Goal: Task Accomplishment & Management: Manage account settings

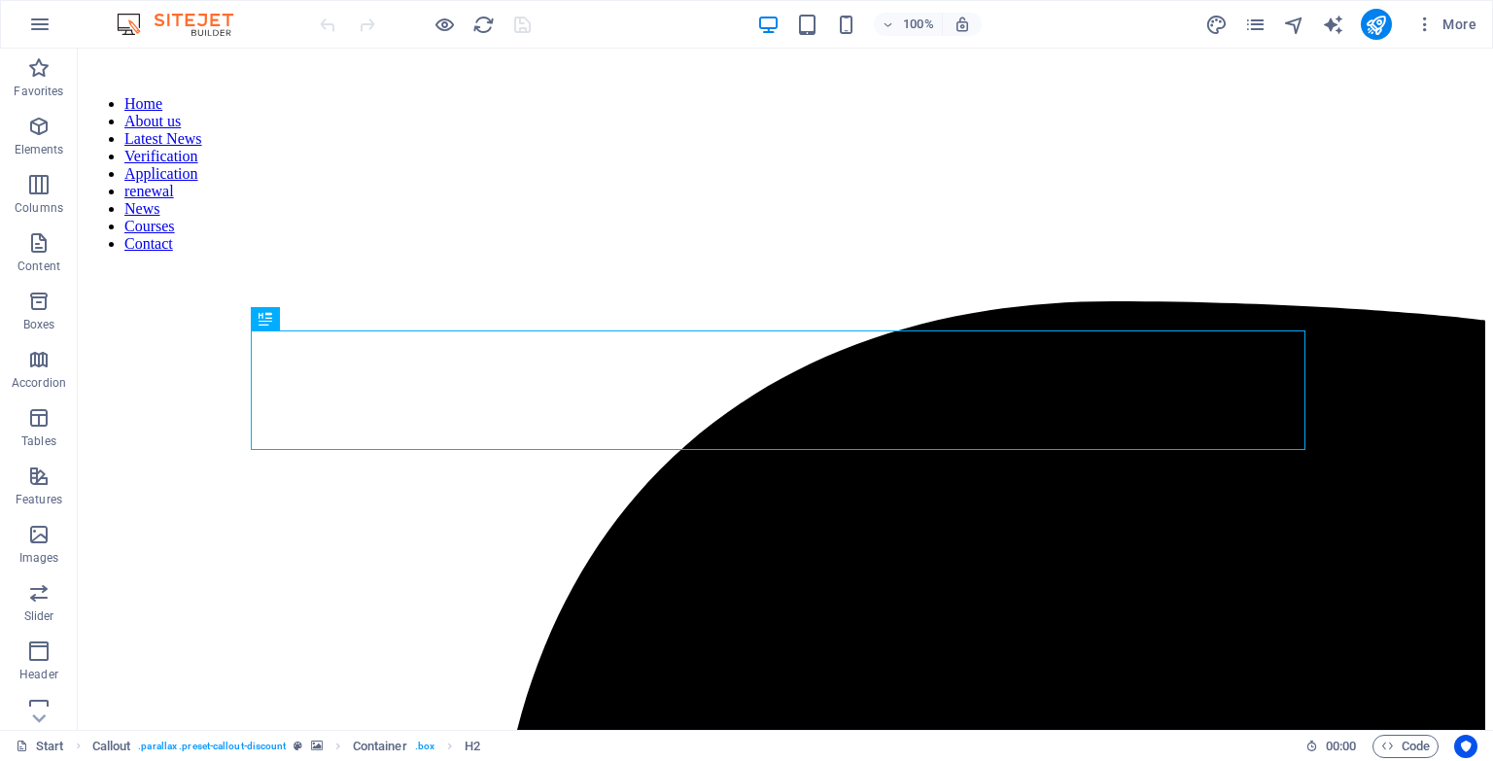
scroll to position [1444, 0]
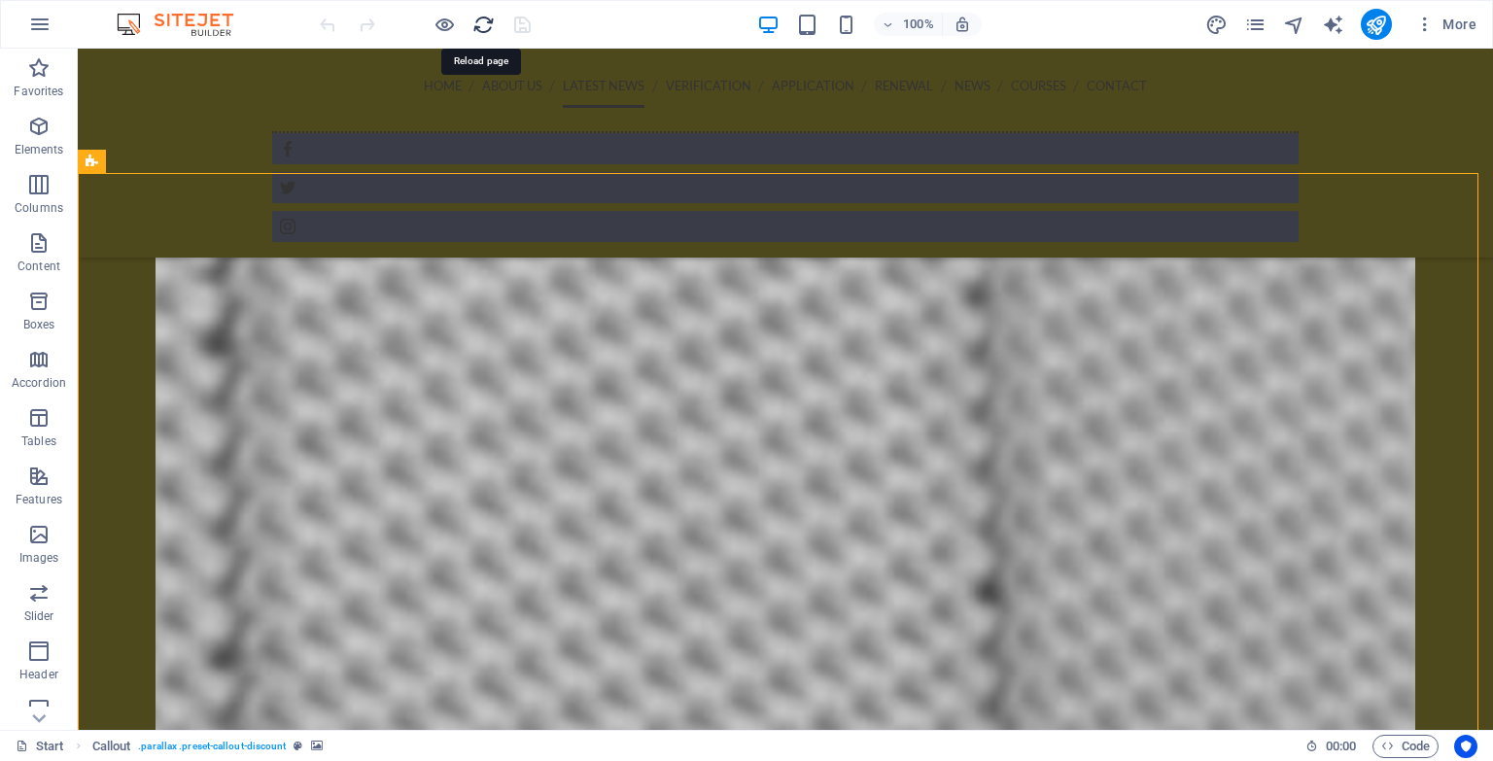
click at [481, 24] on icon "reload" at bounding box center [483, 25] width 22 height 22
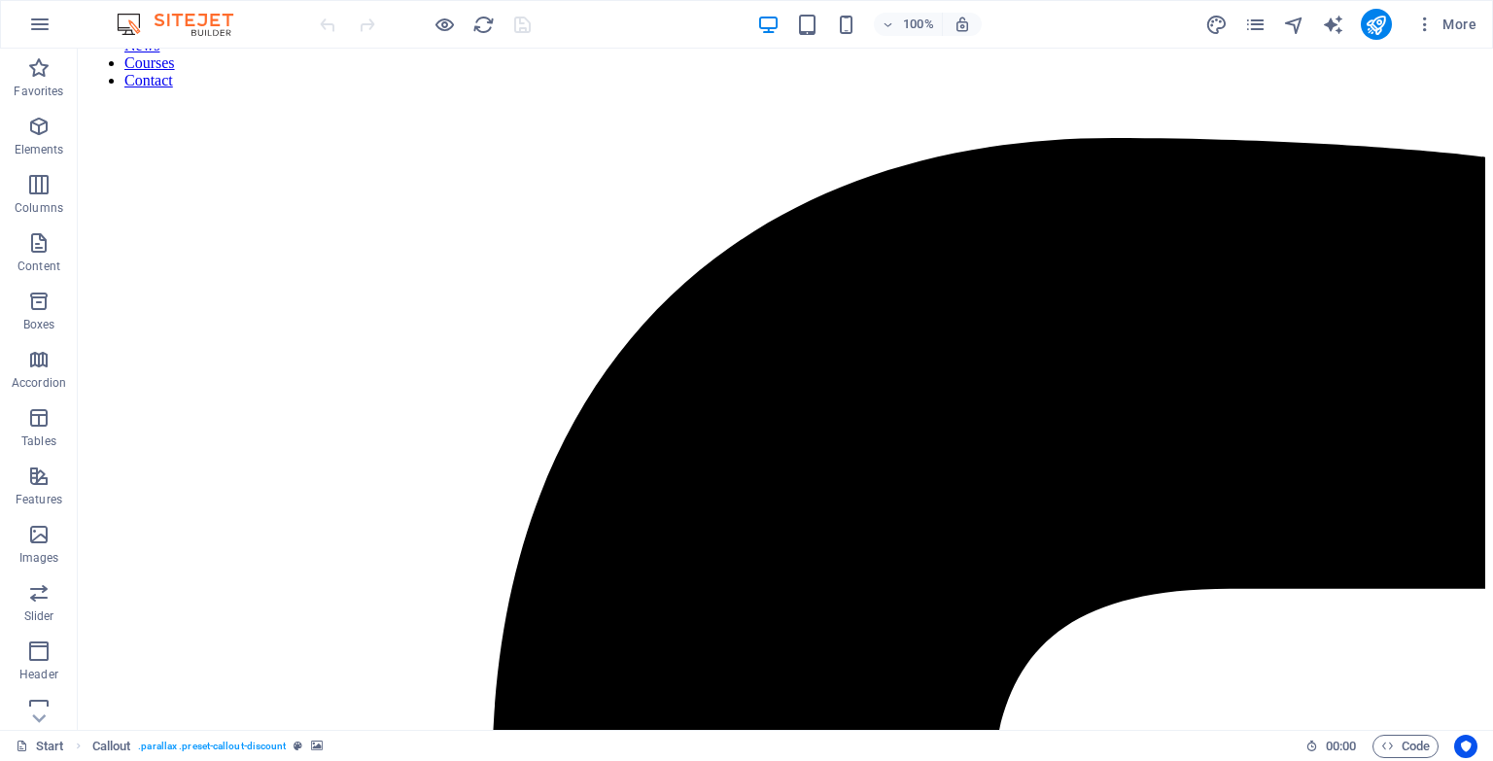
scroll to position [0, 0]
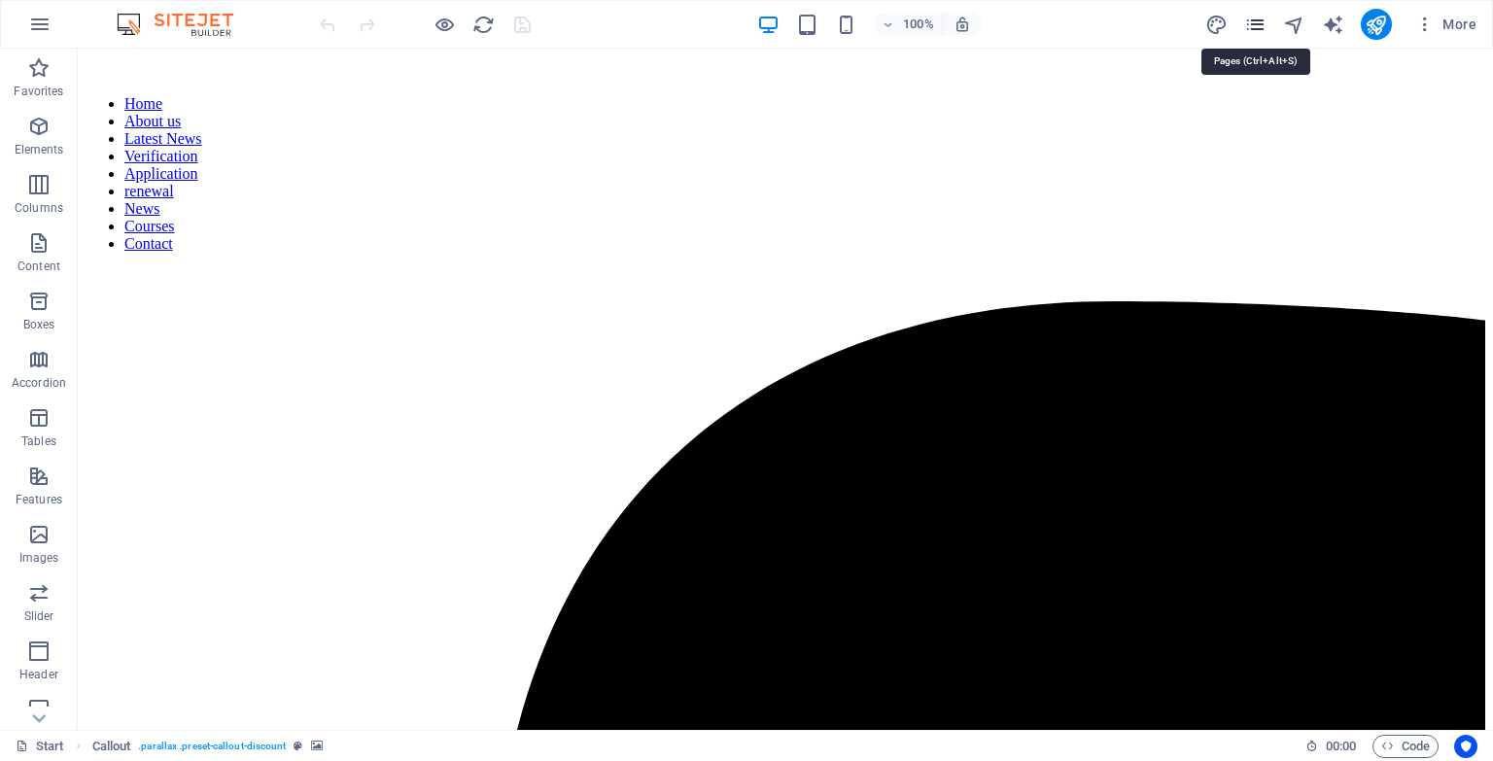
click at [1259, 24] on icon "pages" at bounding box center [1255, 25] width 22 height 22
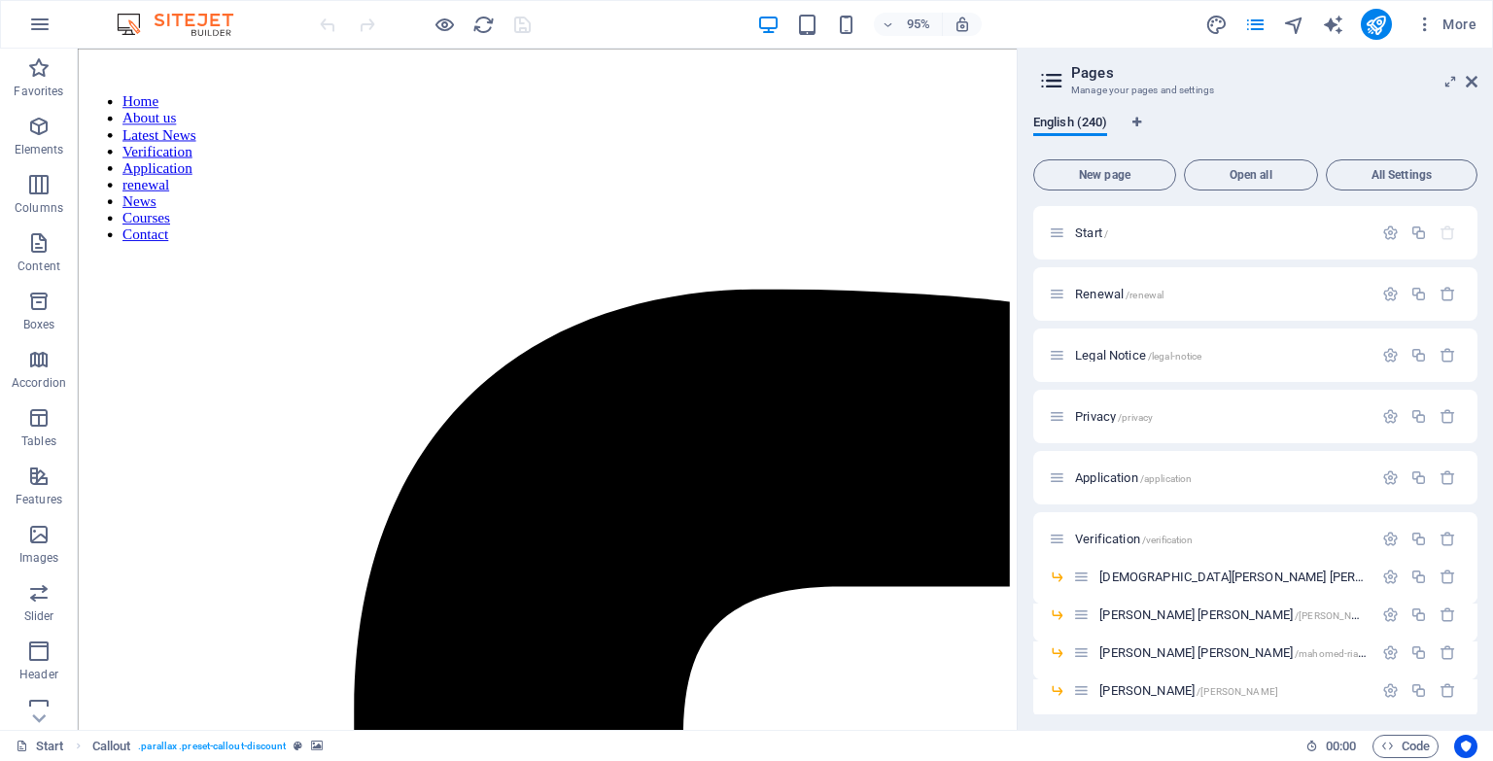
drag, startPoint x: 1389, startPoint y: 179, endPoint x: 1054, endPoint y: 86, distance: 348.1
click at [1389, 179] on span "All Settings" at bounding box center [1402, 175] width 134 height 12
click at [1391, 177] on span "All Settings" at bounding box center [1402, 175] width 134 height 12
click at [1054, 86] on icon at bounding box center [1051, 80] width 29 height 27
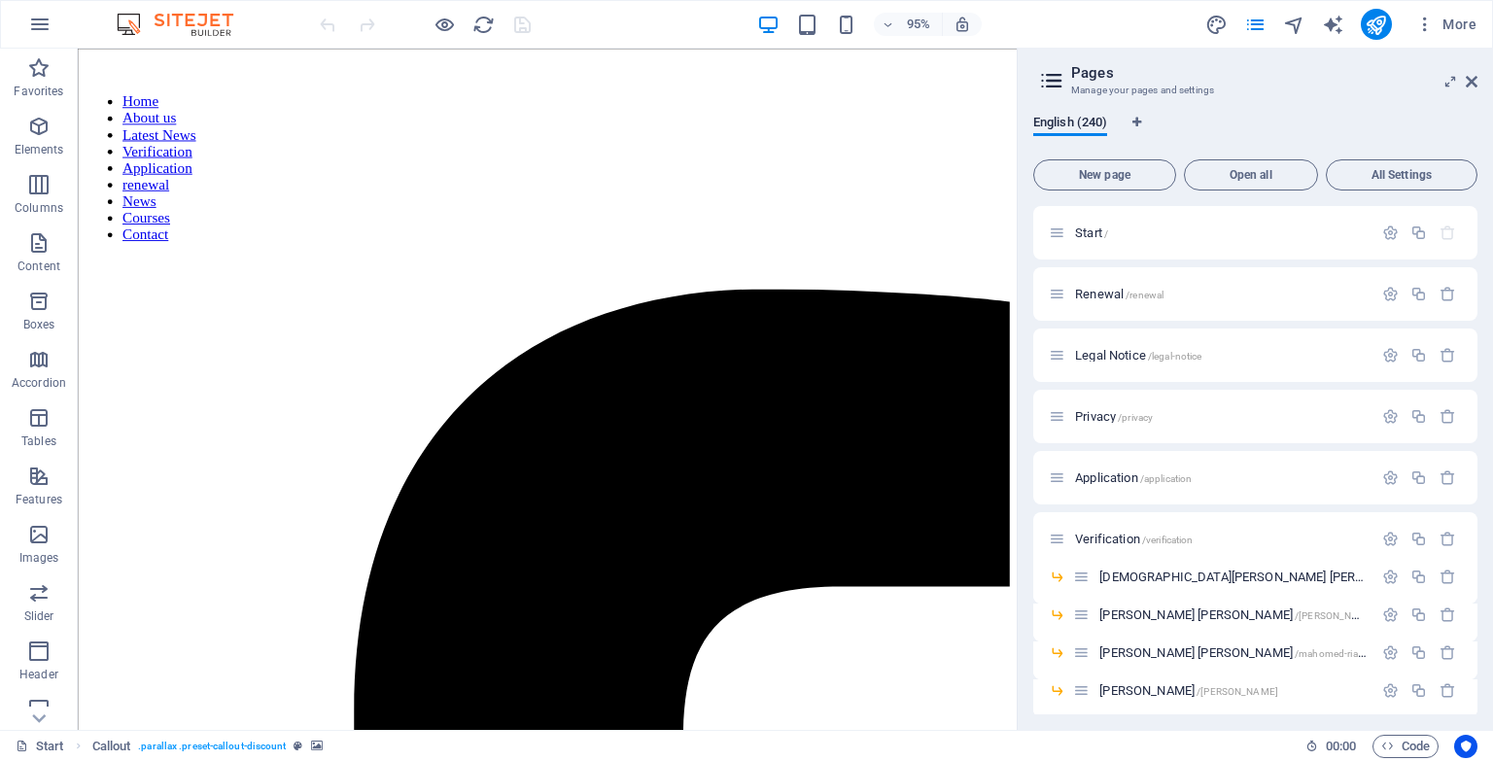
click at [1054, 86] on icon at bounding box center [1051, 80] width 29 height 27
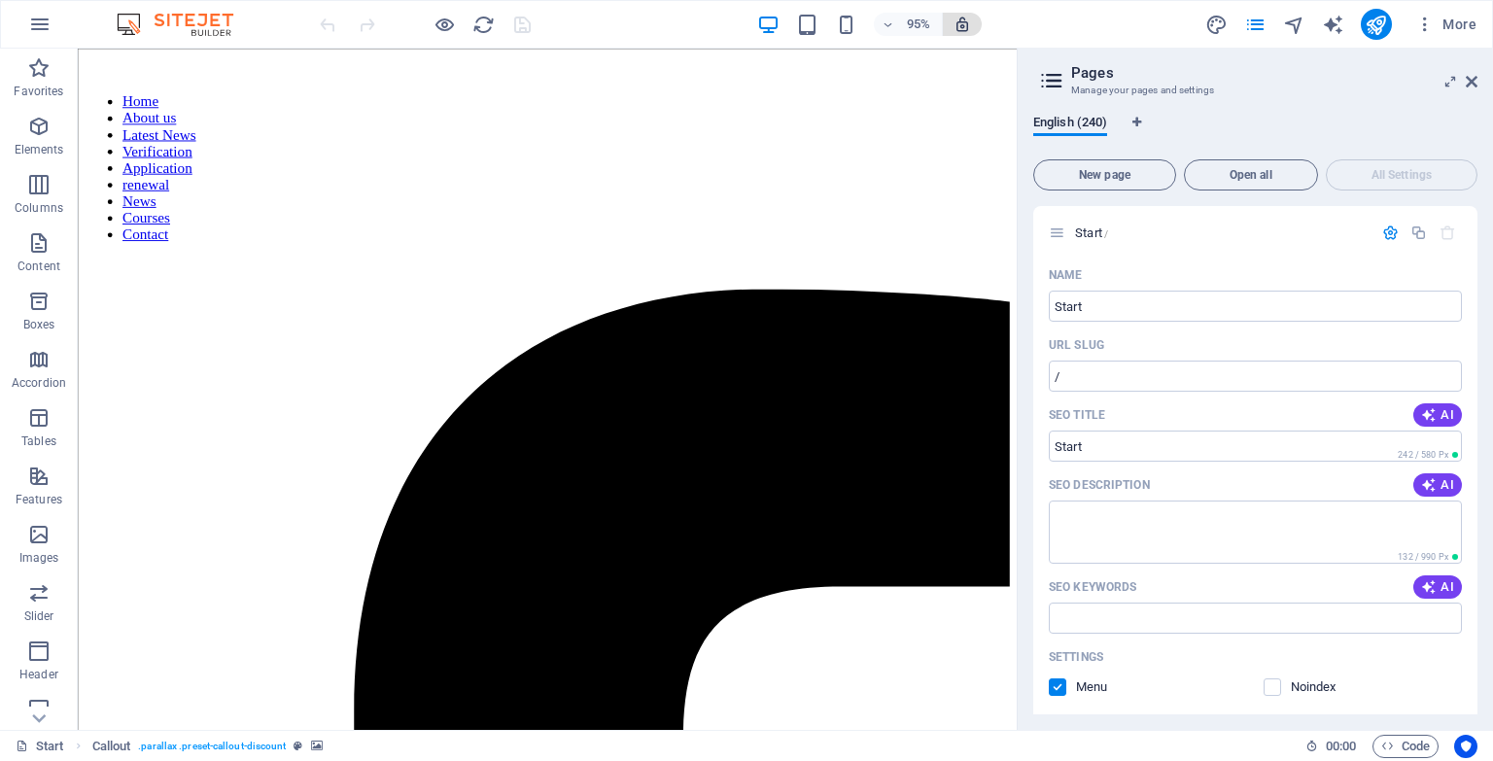
drag, startPoint x: 1054, startPoint y: 86, endPoint x: 963, endPoint y: 24, distance: 109.2
click at [1054, 86] on icon at bounding box center [1051, 80] width 29 height 27
click at [1019, 13] on div "95% More" at bounding box center [900, 24] width 1169 height 31
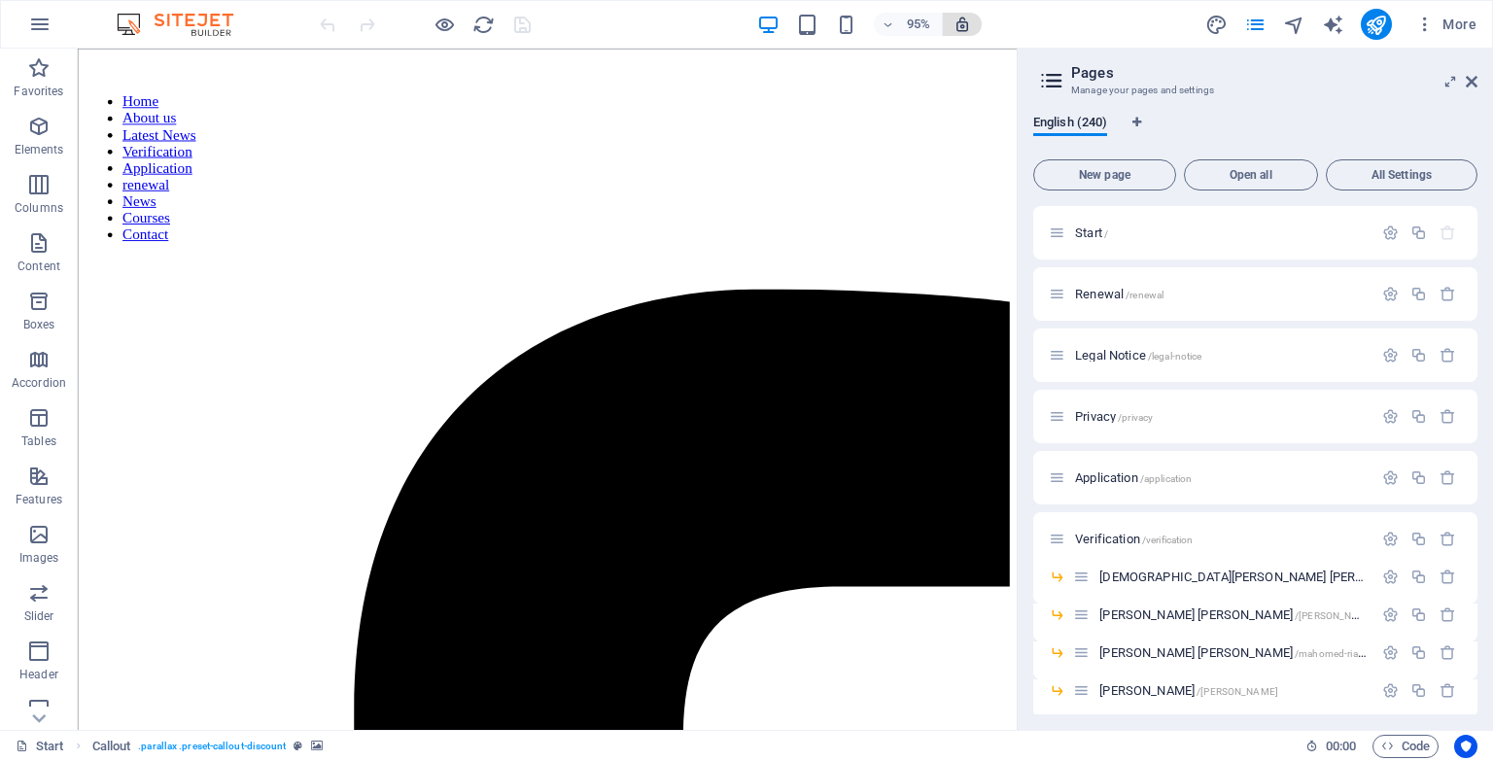
click at [962, 25] on icon "button" at bounding box center [962, 24] width 17 height 17
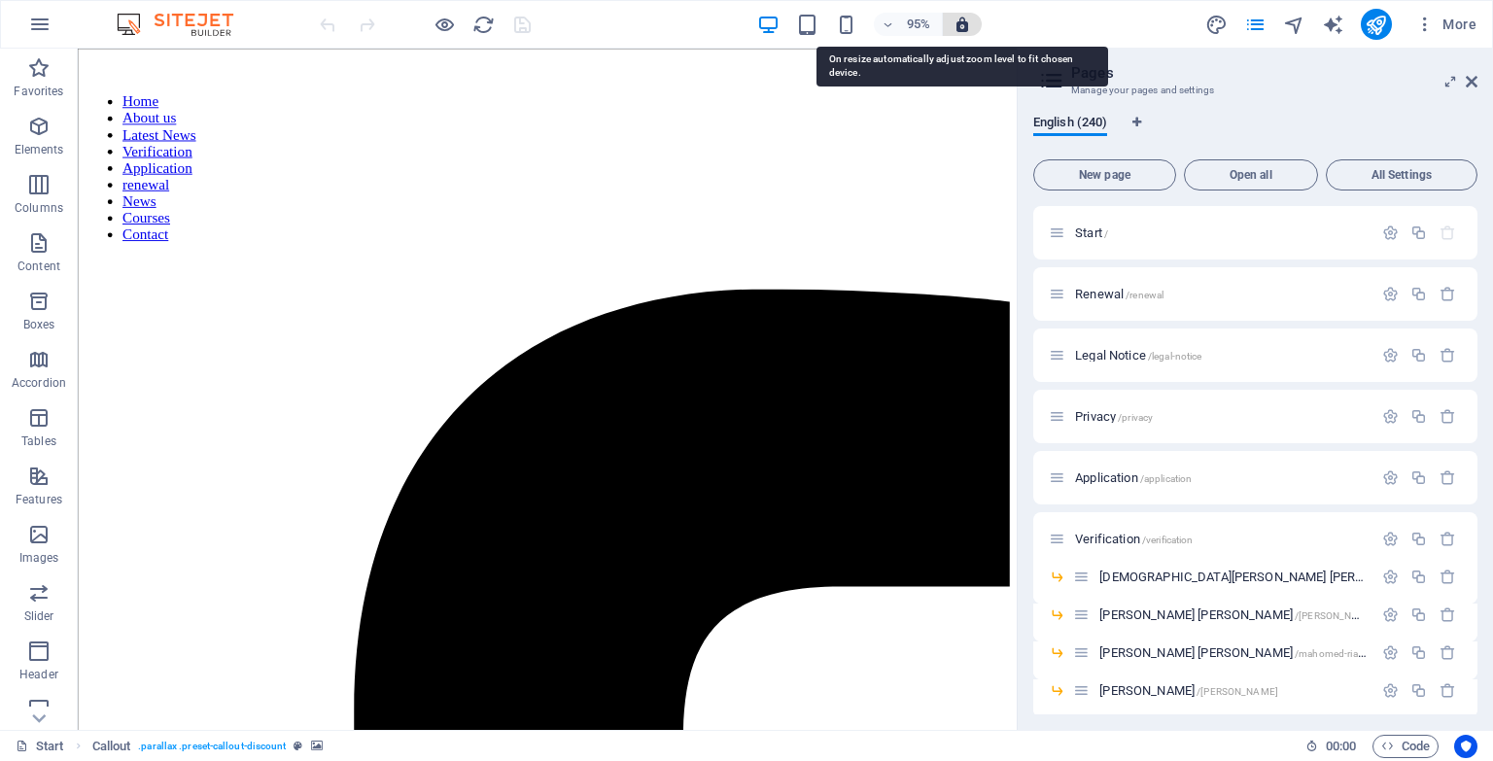
scroll to position [8777, 0]
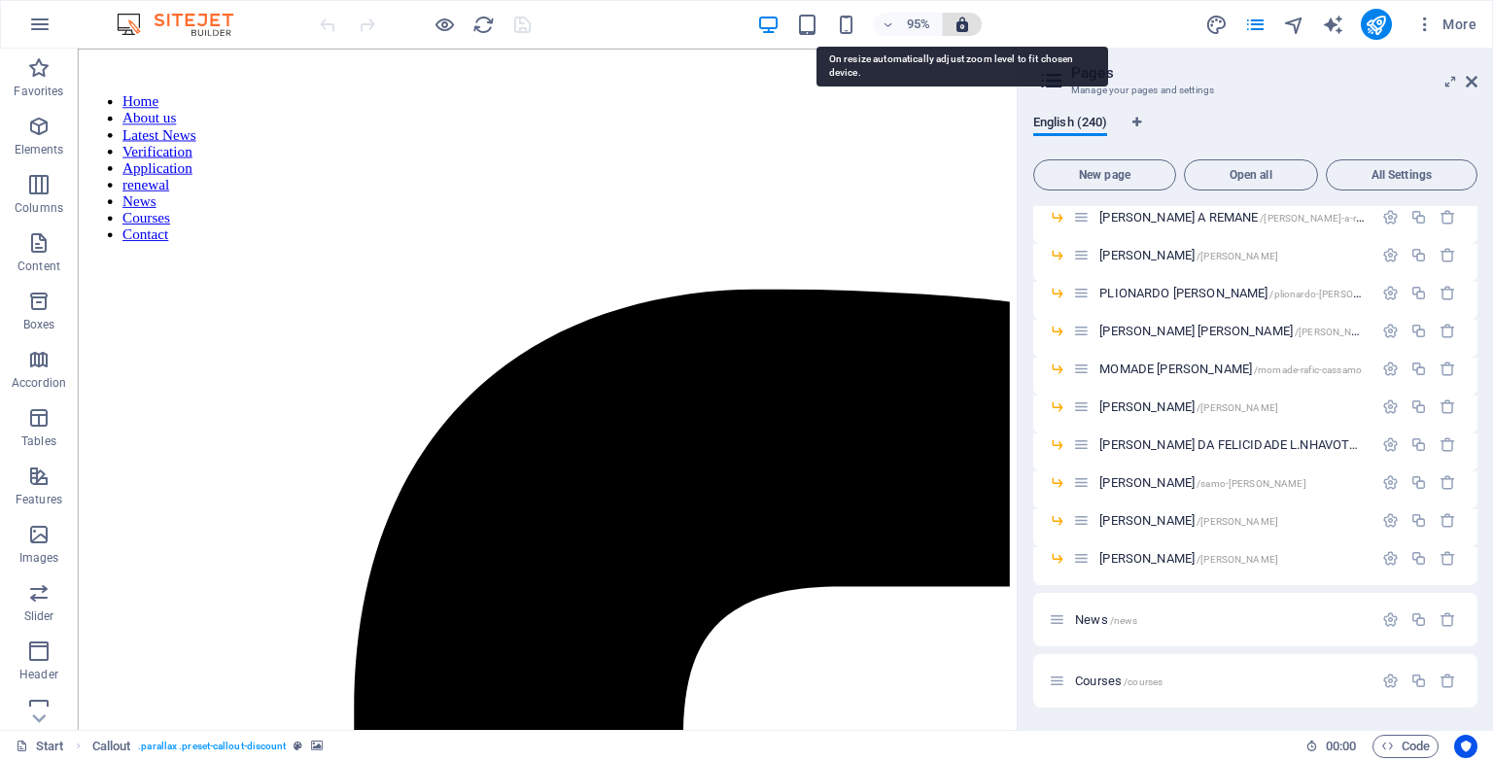
click at [962, 25] on icon "button" at bounding box center [962, 24] width 17 height 17
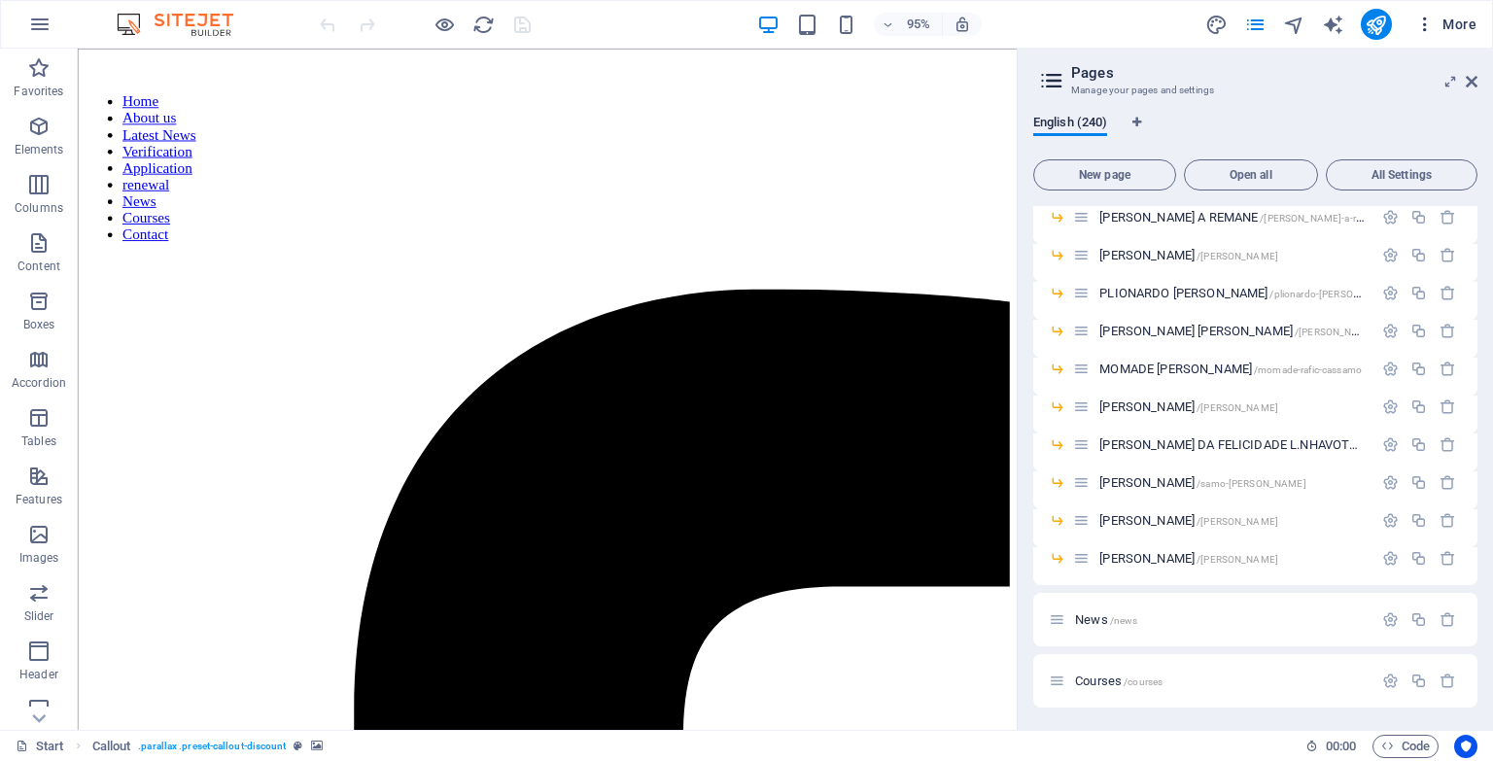
click at [1424, 23] on icon "button" at bounding box center [1424, 24] width 19 height 19
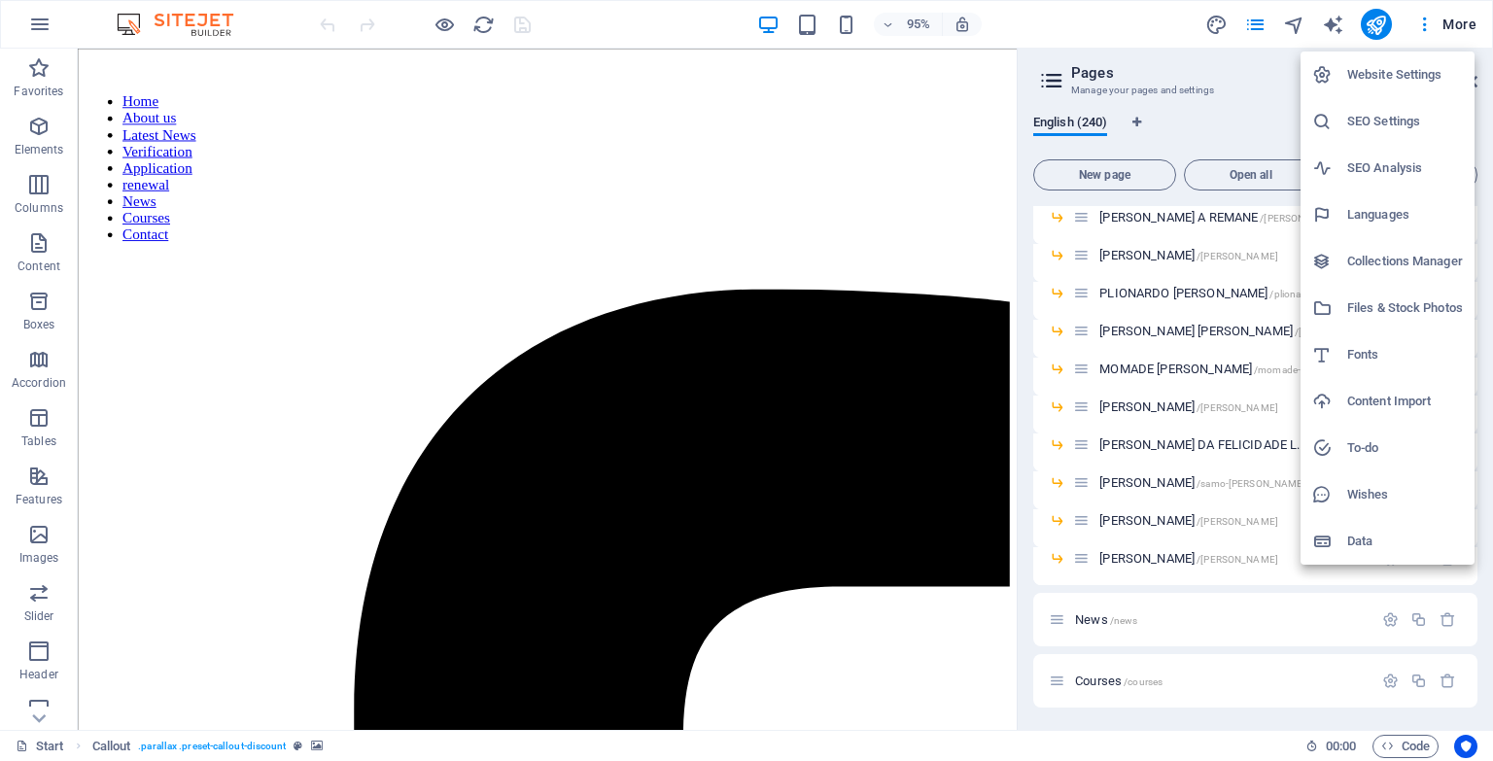
click at [1252, 65] on div at bounding box center [746, 380] width 1493 height 761
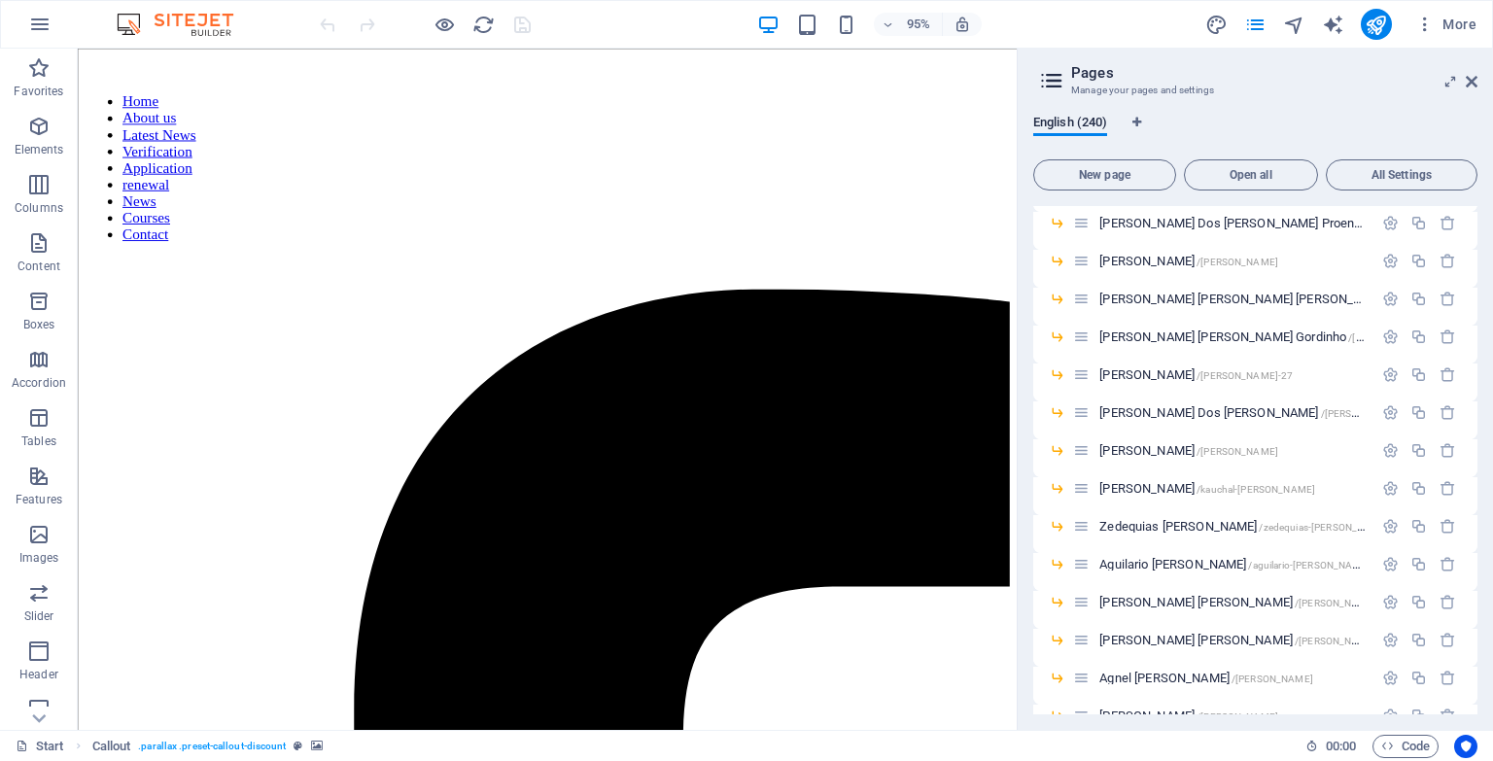
scroll to position [0, 0]
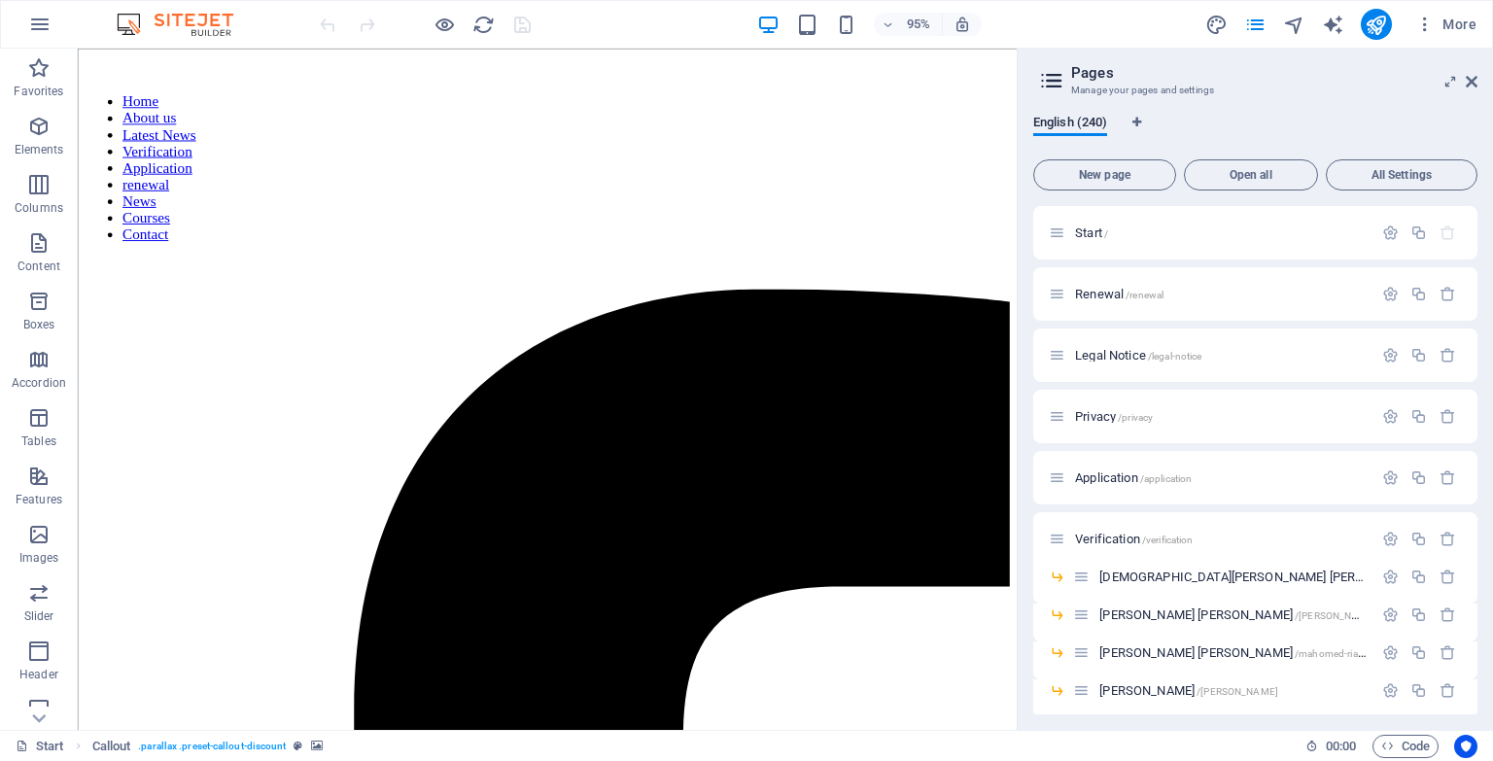
click at [1078, 30] on div "95% More" at bounding box center [900, 24] width 1169 height 31
click at [35, 24] on icon "button" at bounding box center [39, 24] width 23 height 23
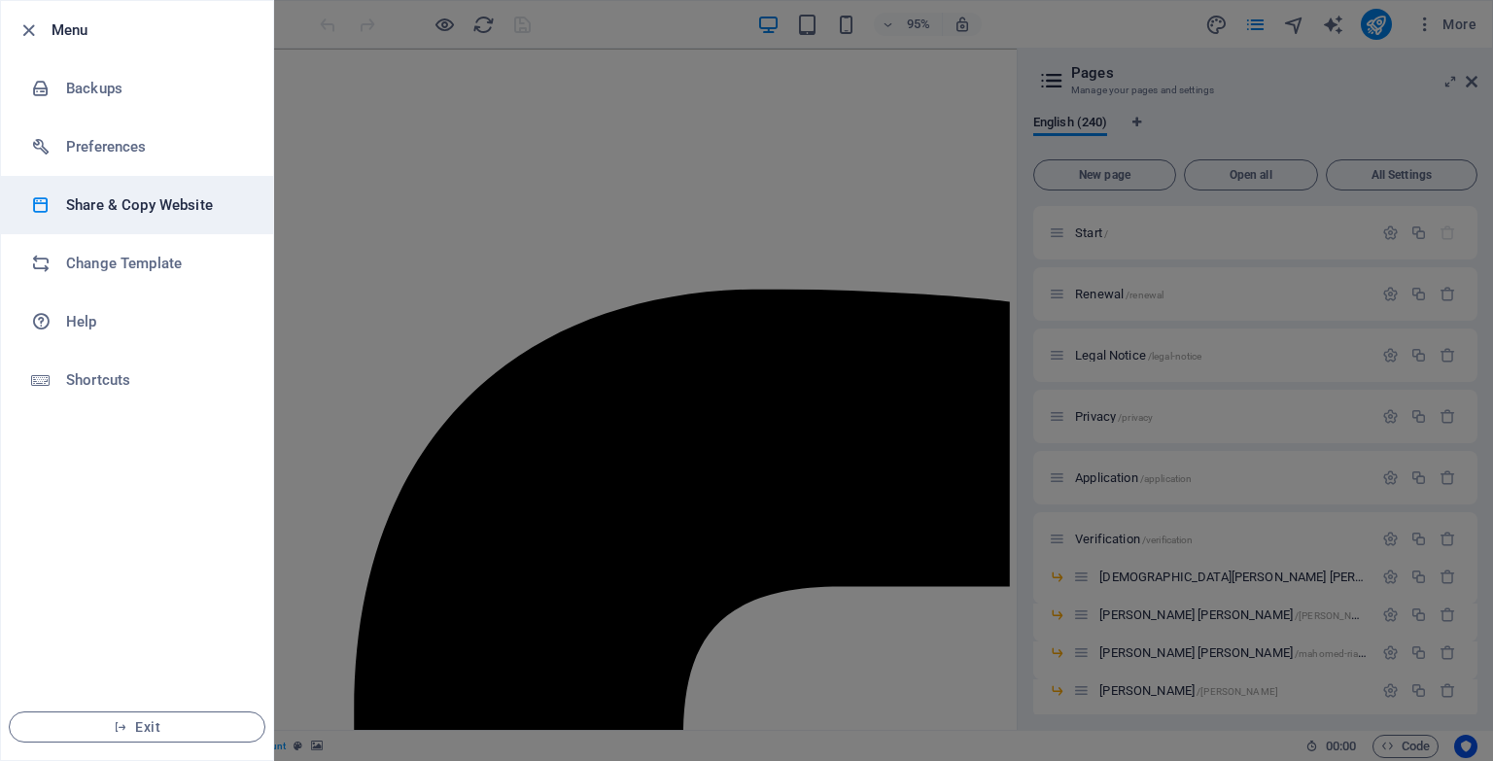
click at [104, 197] on h6 "Share & Copy Website" at bounding box center [156, 204] width 180 height 23
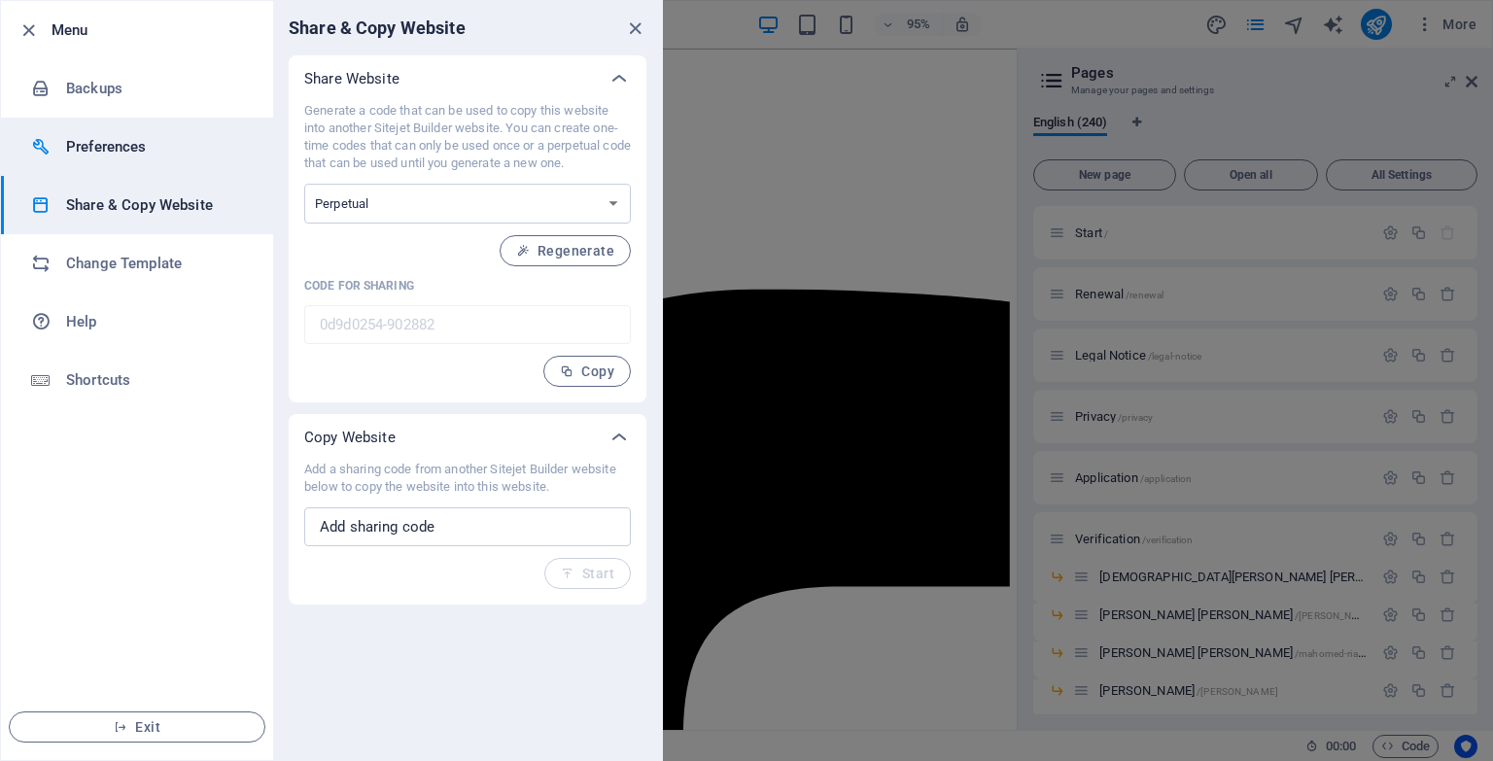
click at [113, 148] on h6 "Preferences" at bounding box center [156, 146] width 180 height 23
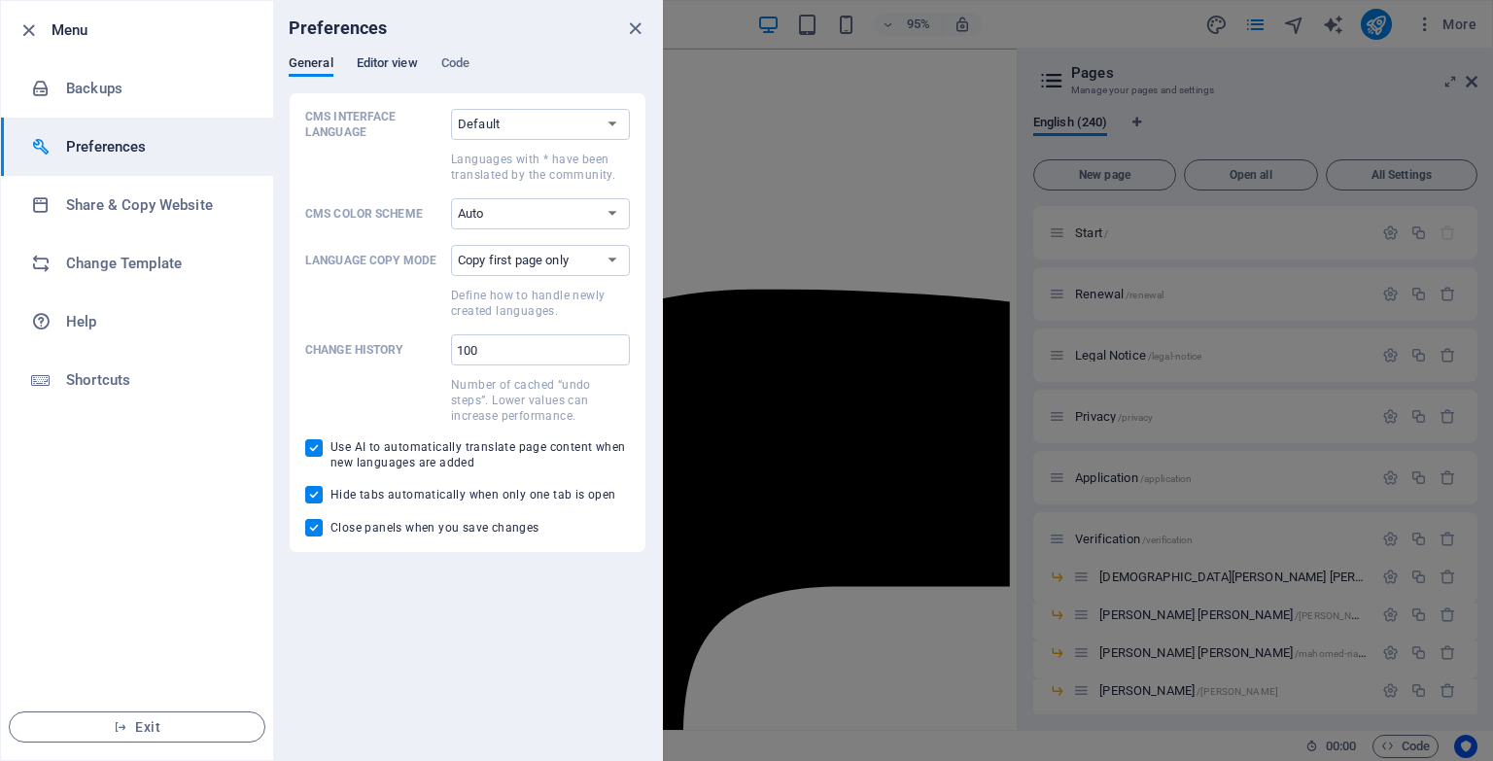
click at [395, 60] on span "Editor view" at bounding box center [387, 65] width 61 height 27
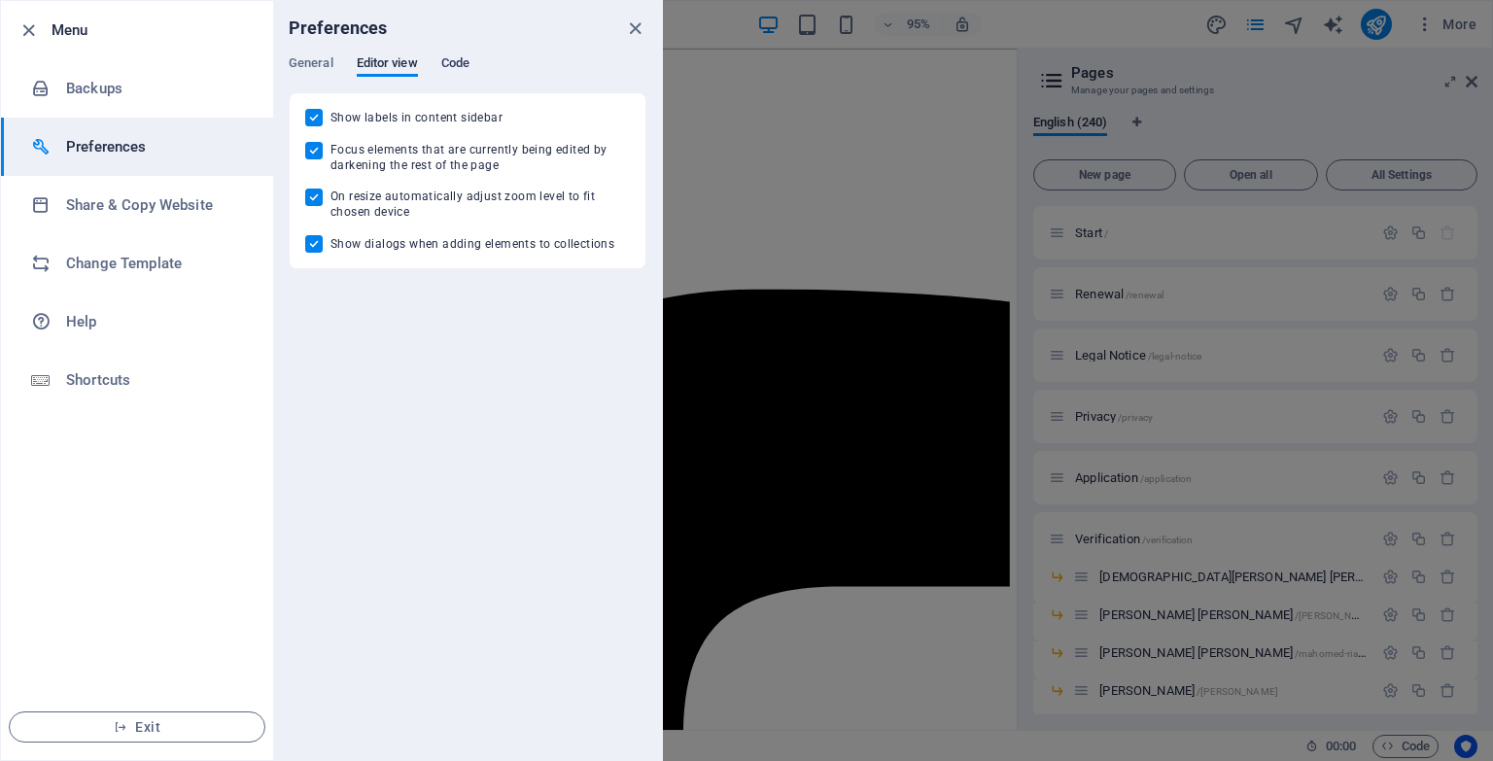
click at [455, 62] on span "Code" at bounding box center [455, 65] width 28 height 27
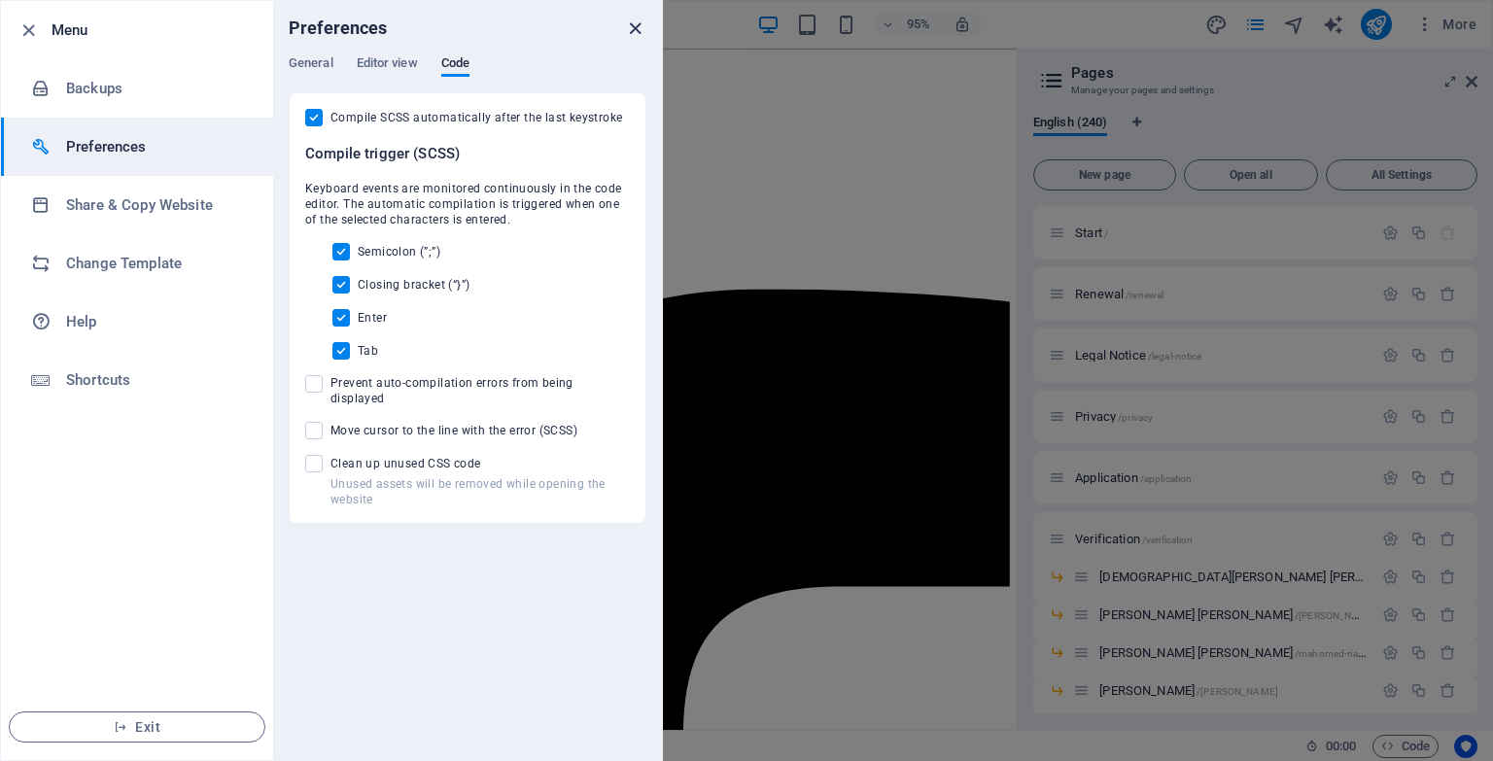
click at [630, 36] on icon "close" at bounding box center [635, 28] width 22 height 22
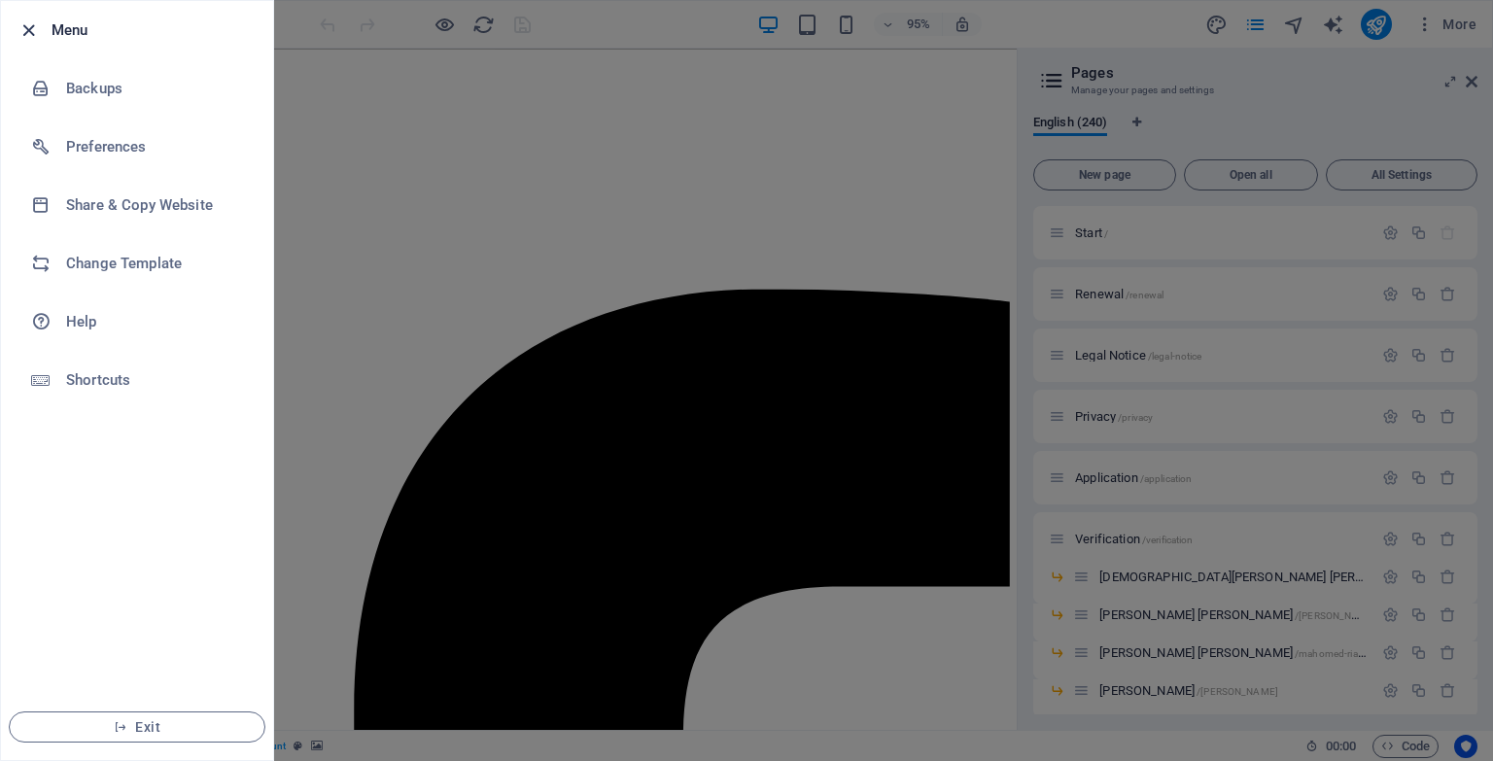
click at [25, 31] on icon "button" at bounding box center [28, 30] width 22 height 22
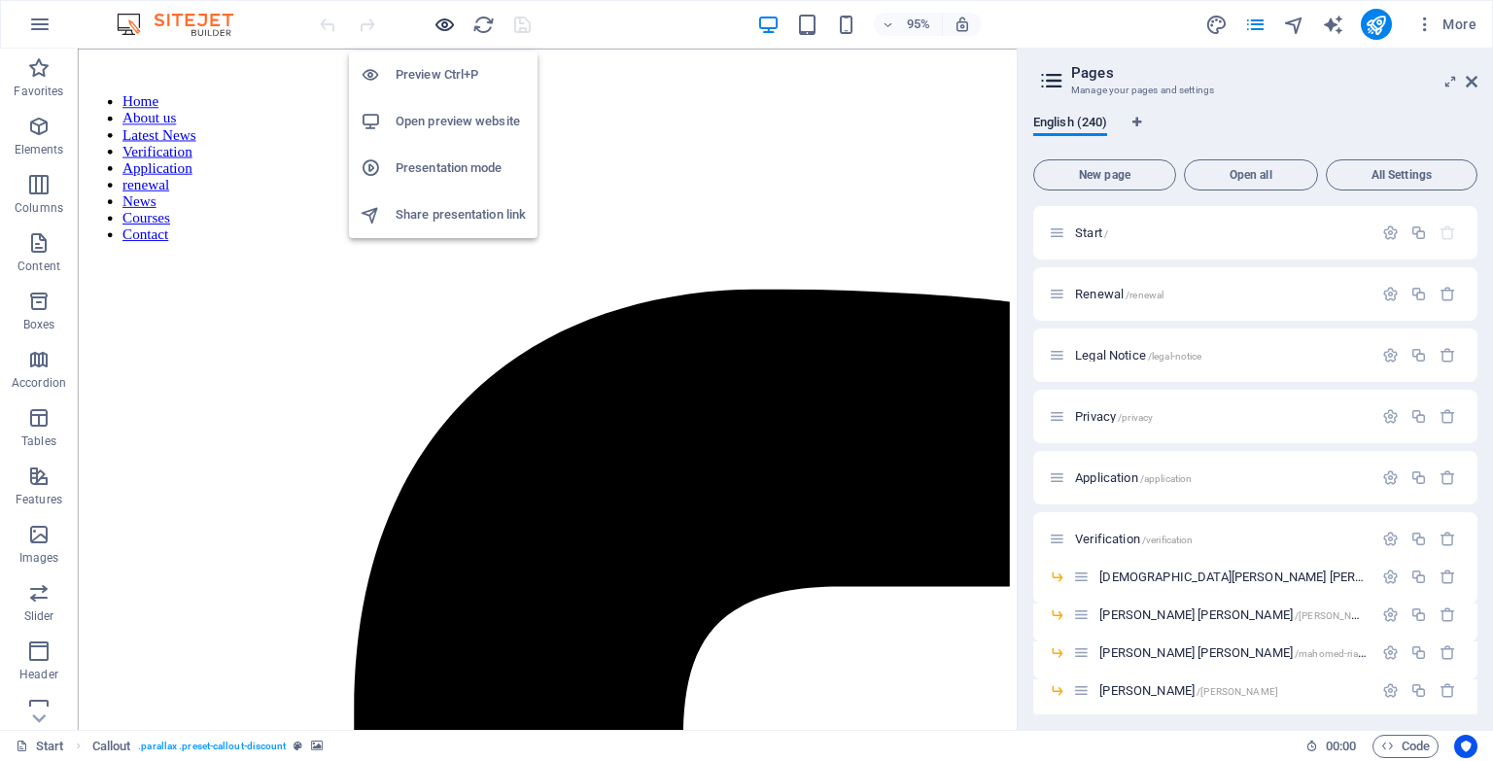
click at [448, 27] on icon "button" at bounding box center [445, 25] width 22 height 22
click at [452, 121] on h6 "Open preview website" at bounding box center [461, 121] width 130 height 23
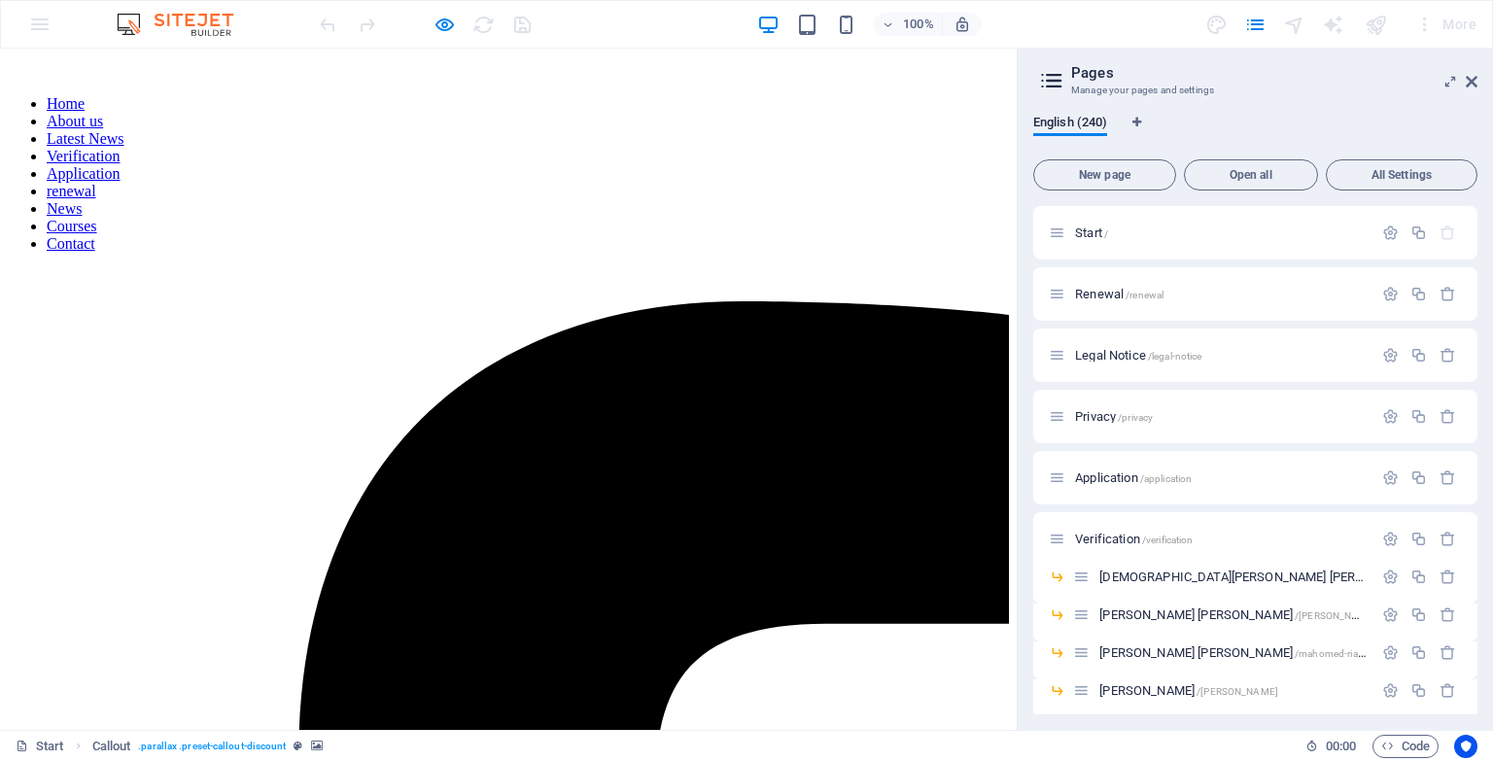
click at [649, 16] on div "100% More" at bounding box center [900, 24] width 1169 height 31
click at [1475, 84] on icon at bounding box center [1472, 82] width 12 height 16
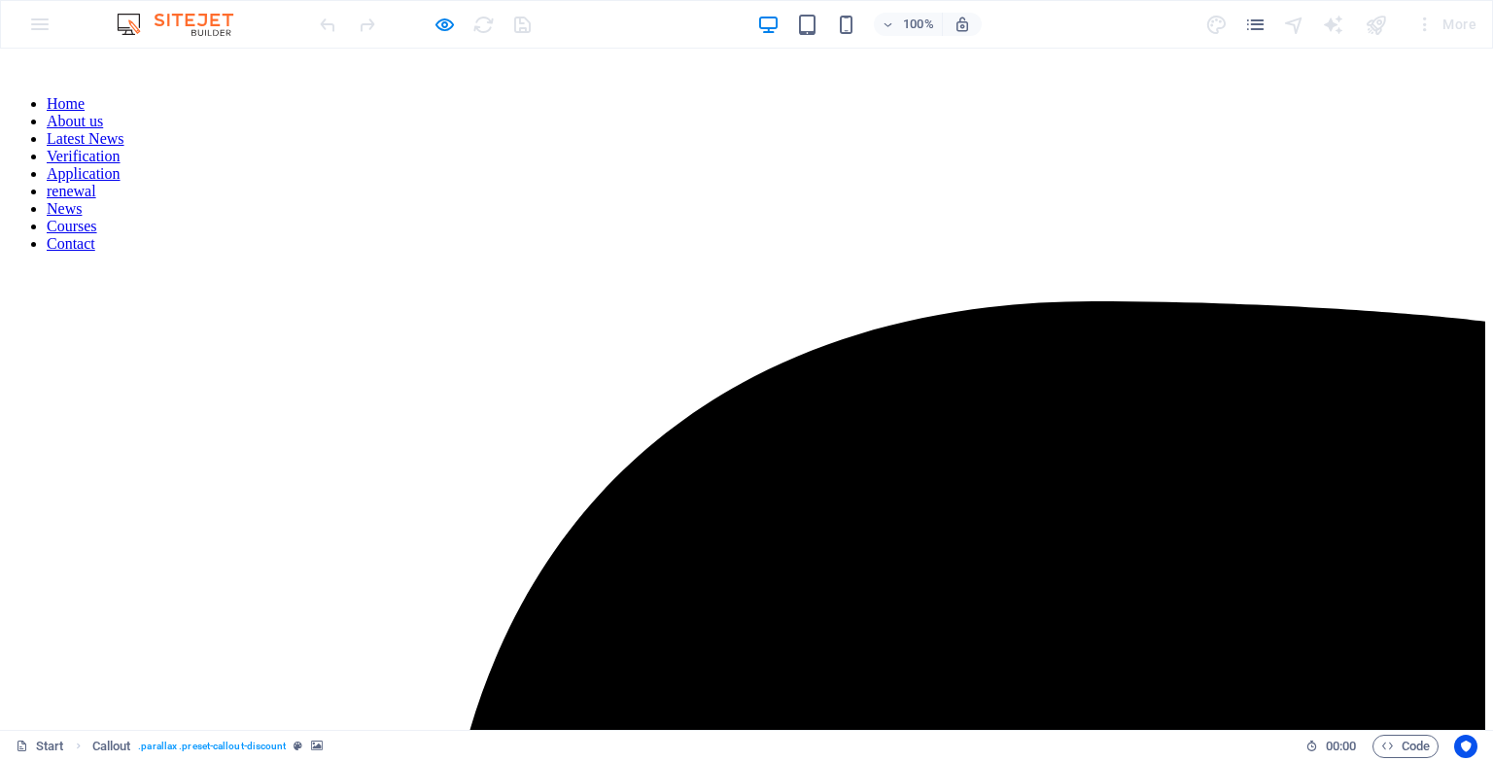
click at [1060, 17] on div "100% More" at bounding box center [900, 24] width 1169 height 31
click at [444, 27] on icon "button" at bounding box center [445, 25] width 22 height 22
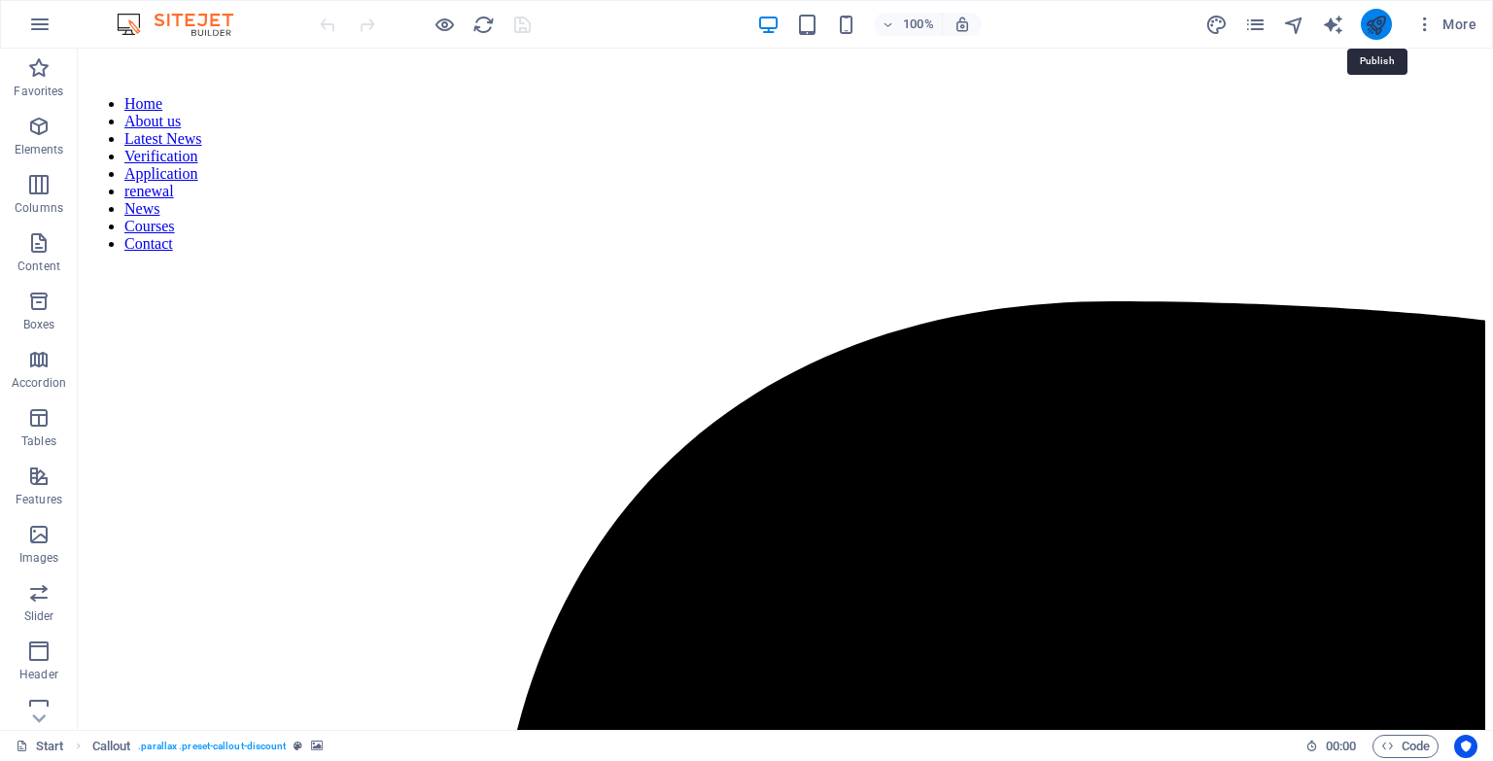
click at [1372, 29] on icon "publish" at bounding box center [1376, 25] width 22 height 22
